Goal: Task Accomplishment & Management: Manage account settings

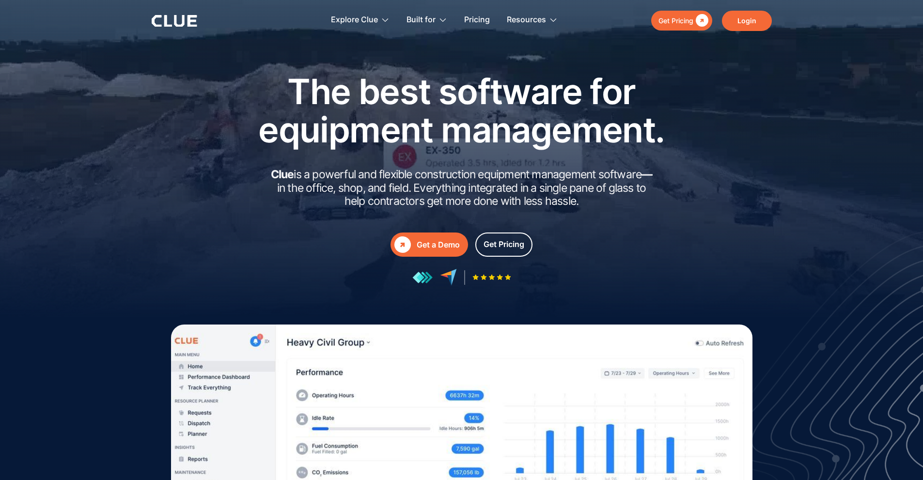
click at [732, 17] on link "Login" at bounding box center [747, 21] width 50 height 20
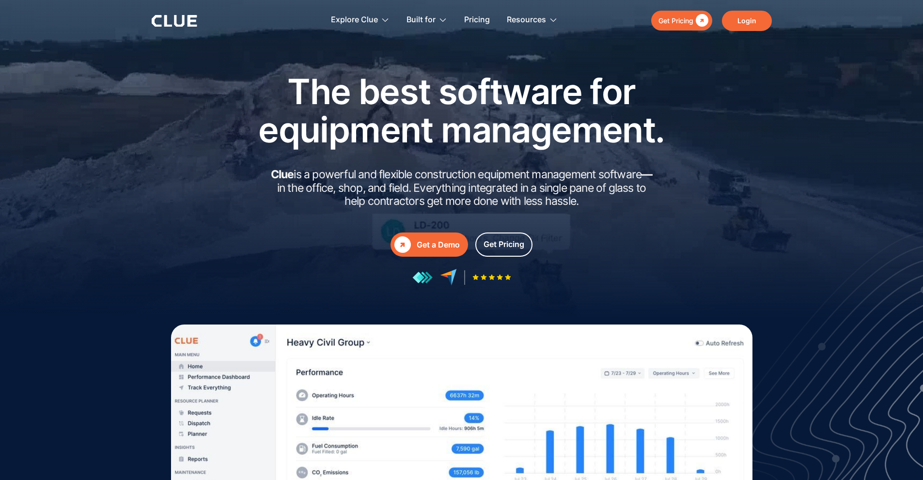
click at [740, 16] on link "Login" at bounding box center [747, 21] width 50 height 20
